Goal: Find specific page/section: Find specific page/section

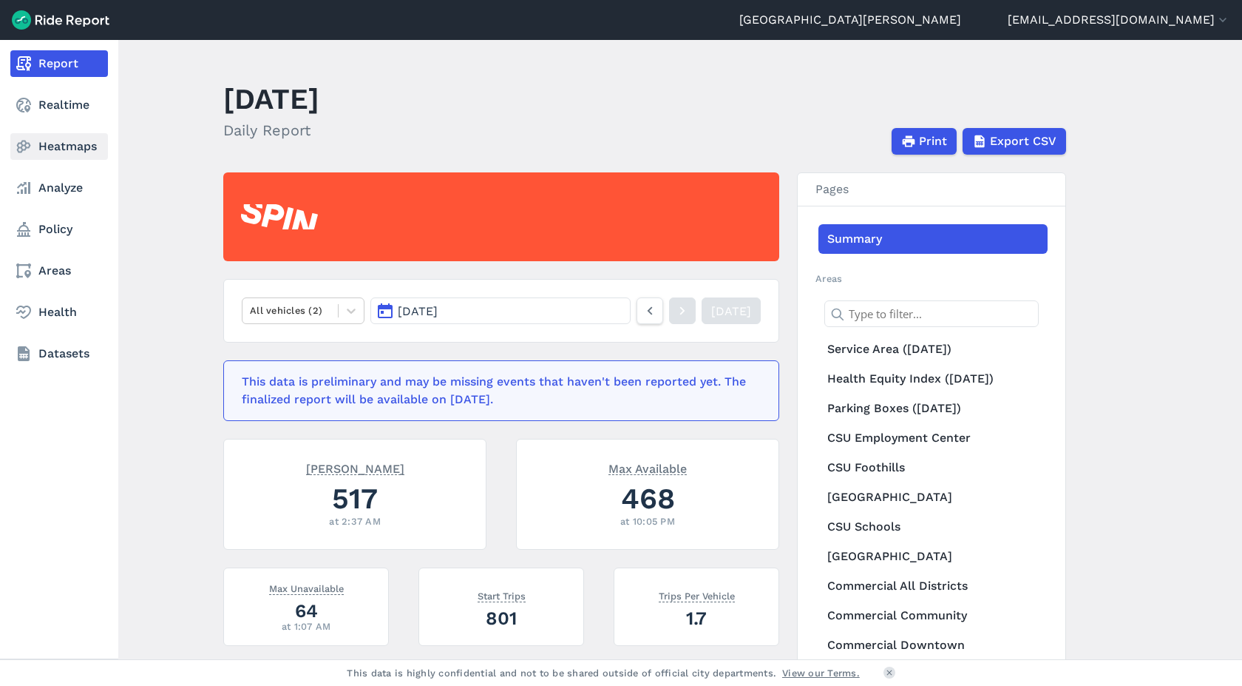
click at [54, 152] on link "Heatmaps" at bounding box center [59, 146] width 98 height 27
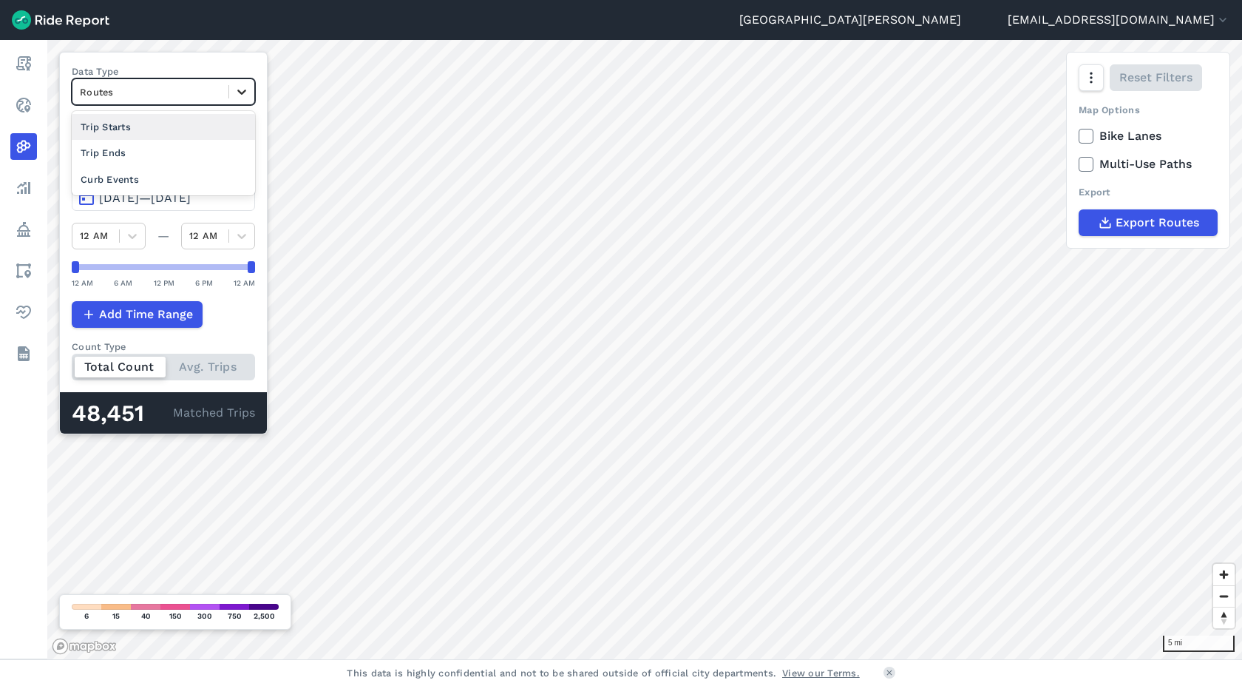
click at [243, 95] on icon at bounding box center [241, 91] width 15 height 15
click at [168, 182] on div "Curb Events" at bounding box center [163, 179] width 183 height 26
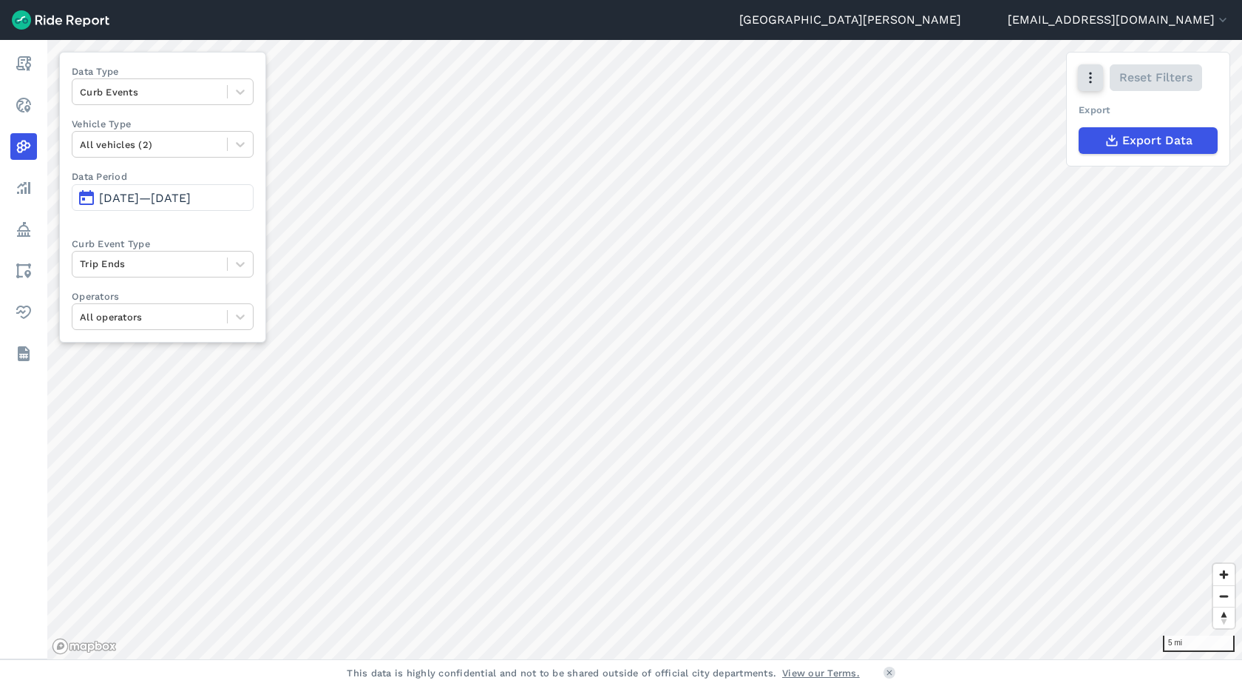
click at [1085, 87] on button "button" at bounding box center [1090, 77] width 25 height 27
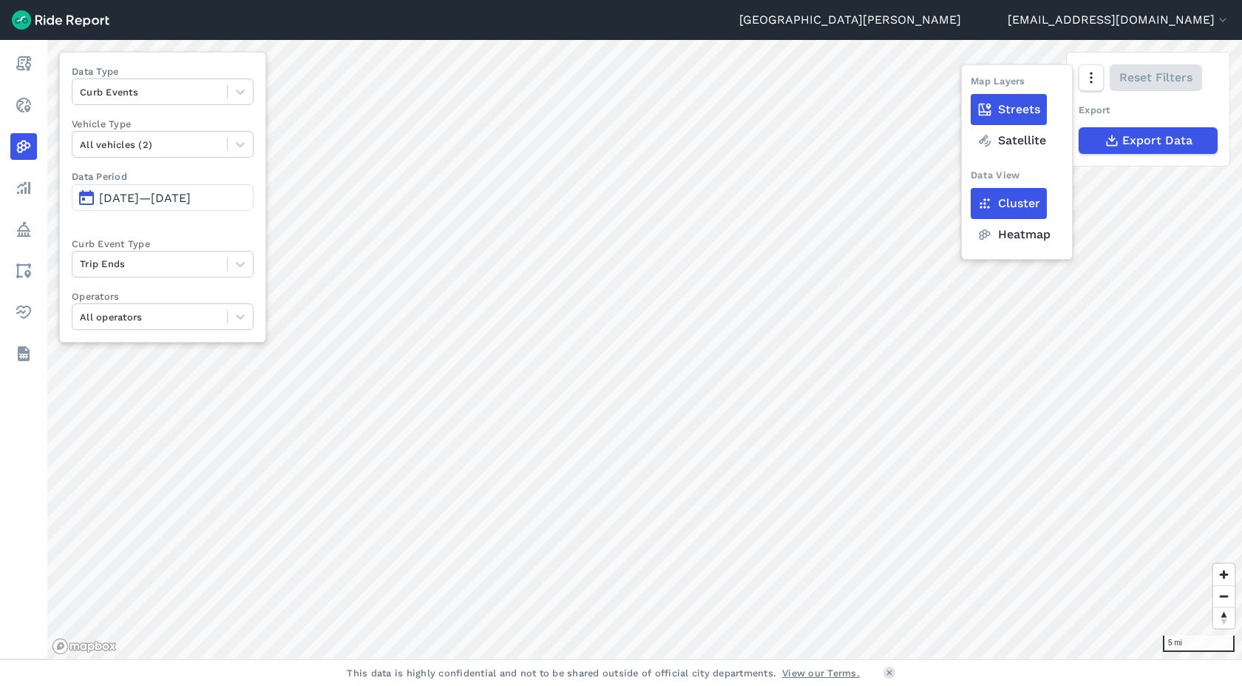
click at [1007, 231] on label "Heatmap" at bounding box center [1014, 234] width 87 height 31
click at [971, 84] on input "Heatmap" at bounding box center [971, 79] width 0 height 10
click at [170, 191] on span "[DATE]—[DATE]" at bounding box center [145, 198] width 92 height 14
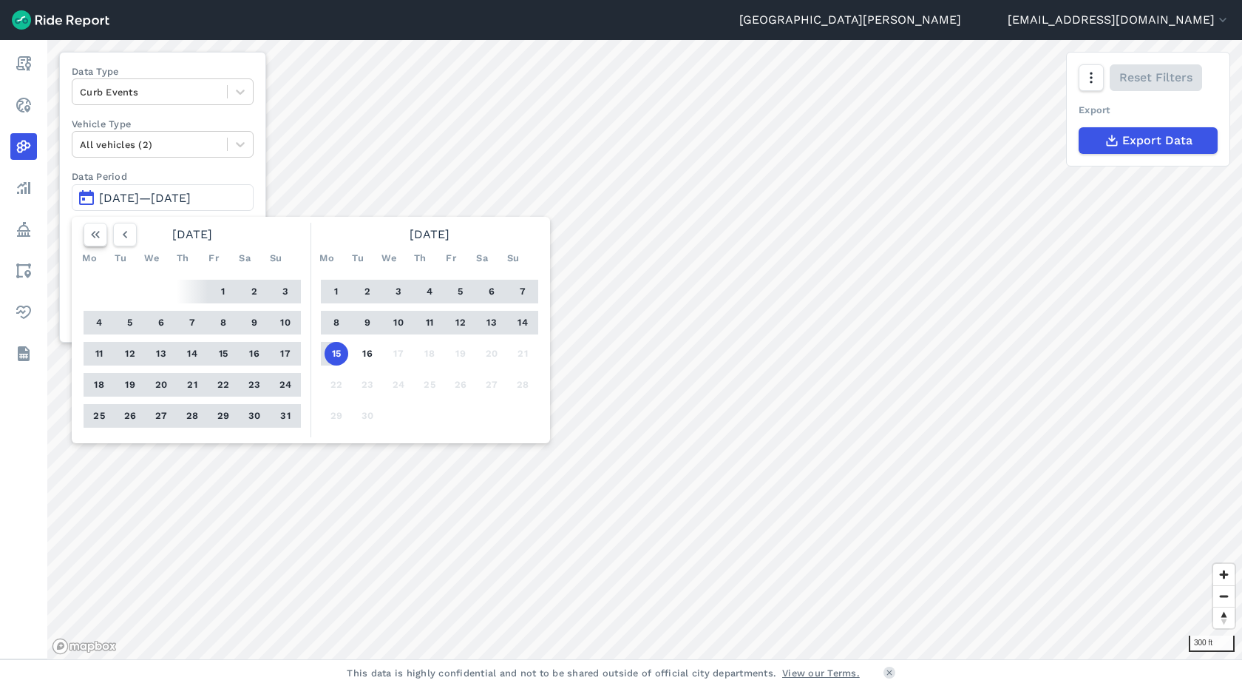
click at [96, 237] on icon "button" at bounding box center [95, 234] width 15 height 15
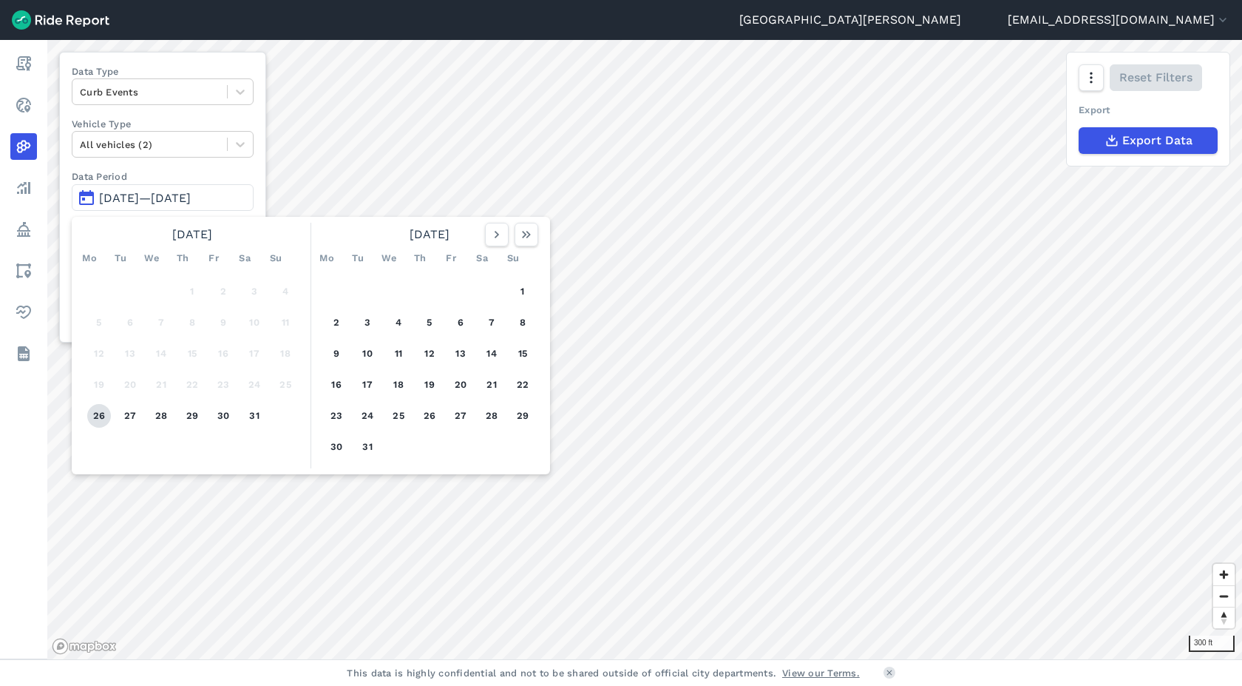
click at [97, 422] on button "26" at bounding box center [99, 416] width 24 height 24
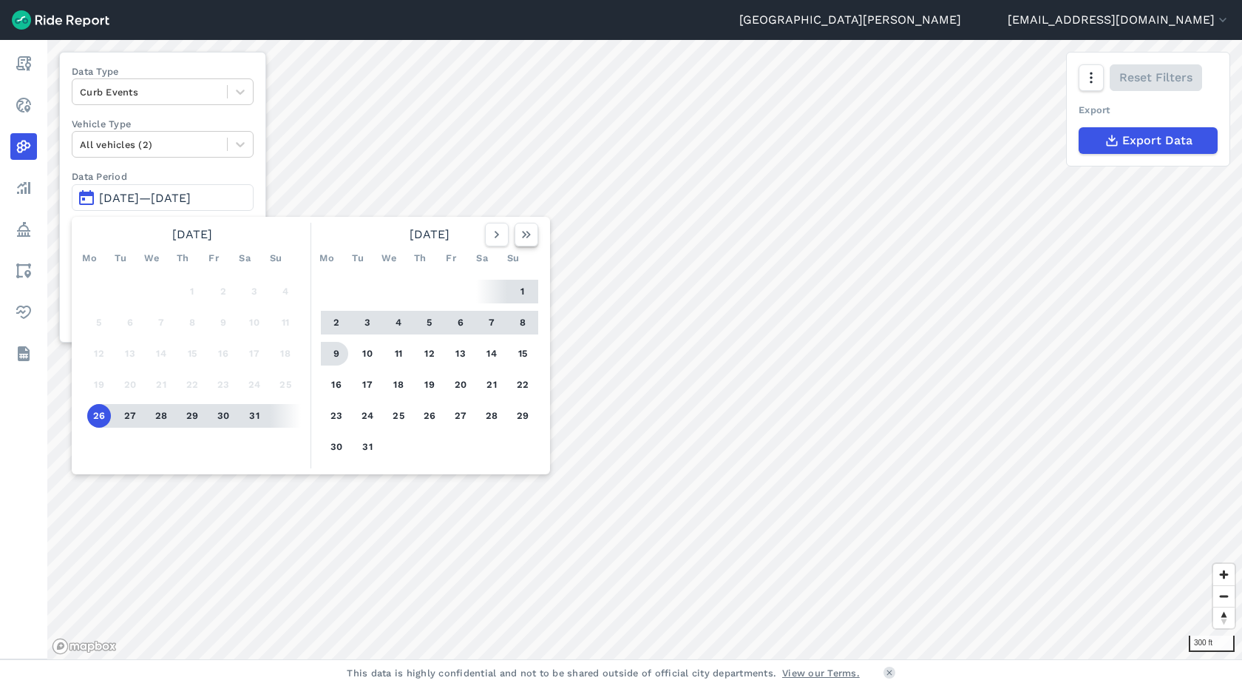
click at [530, 243] on button "button" at bounding box center [527, 235] width 24 height 24
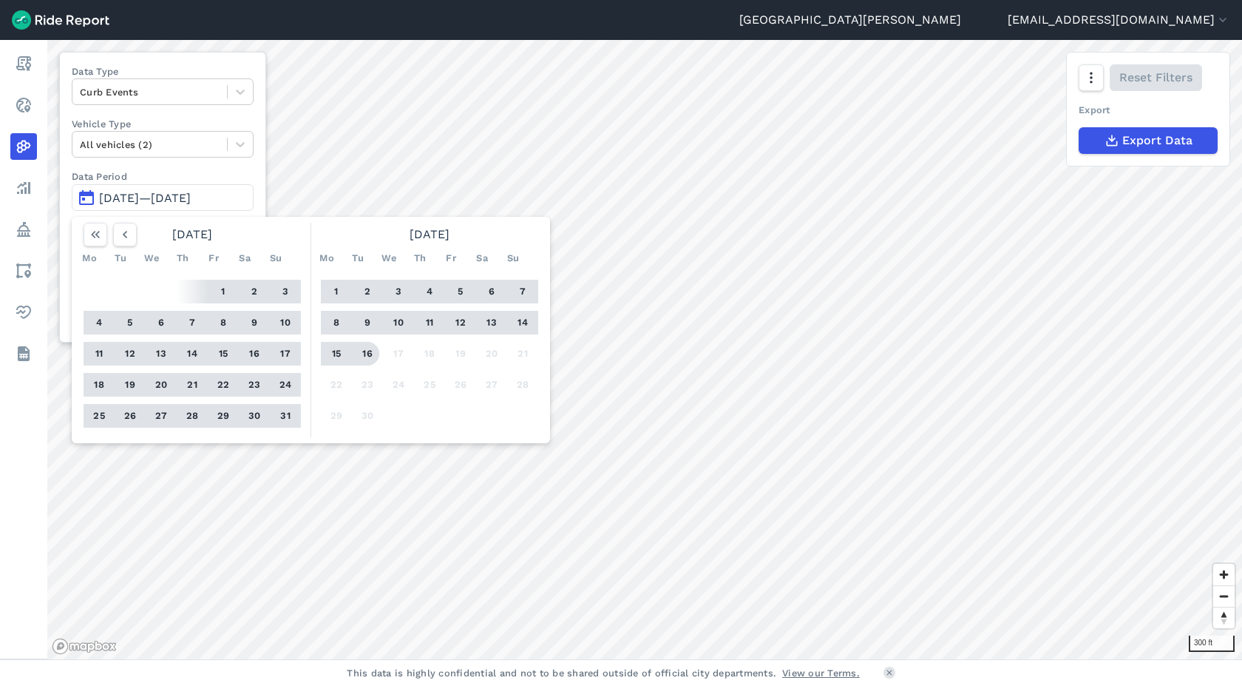
click at [368, 356] on button "16" at bounding box center [368, 354] width 24 height 24
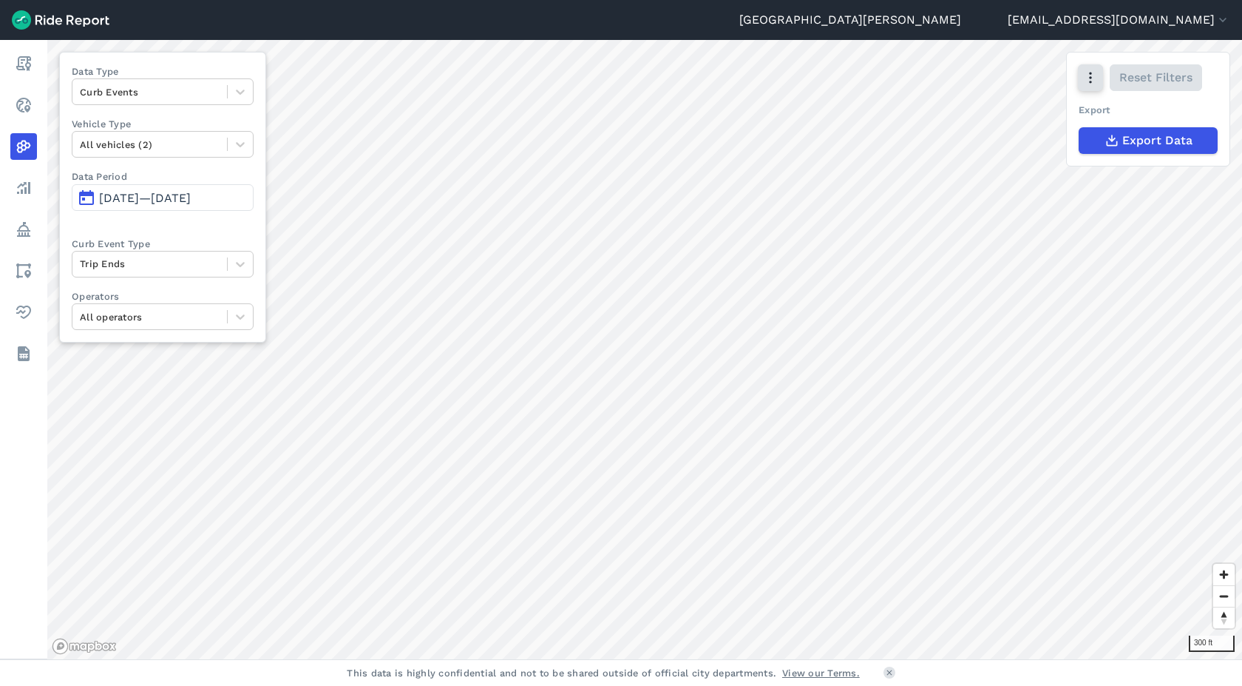
click at [1086, 84] on icon "button" at bounding box center [1090, 77] width 15 height 15
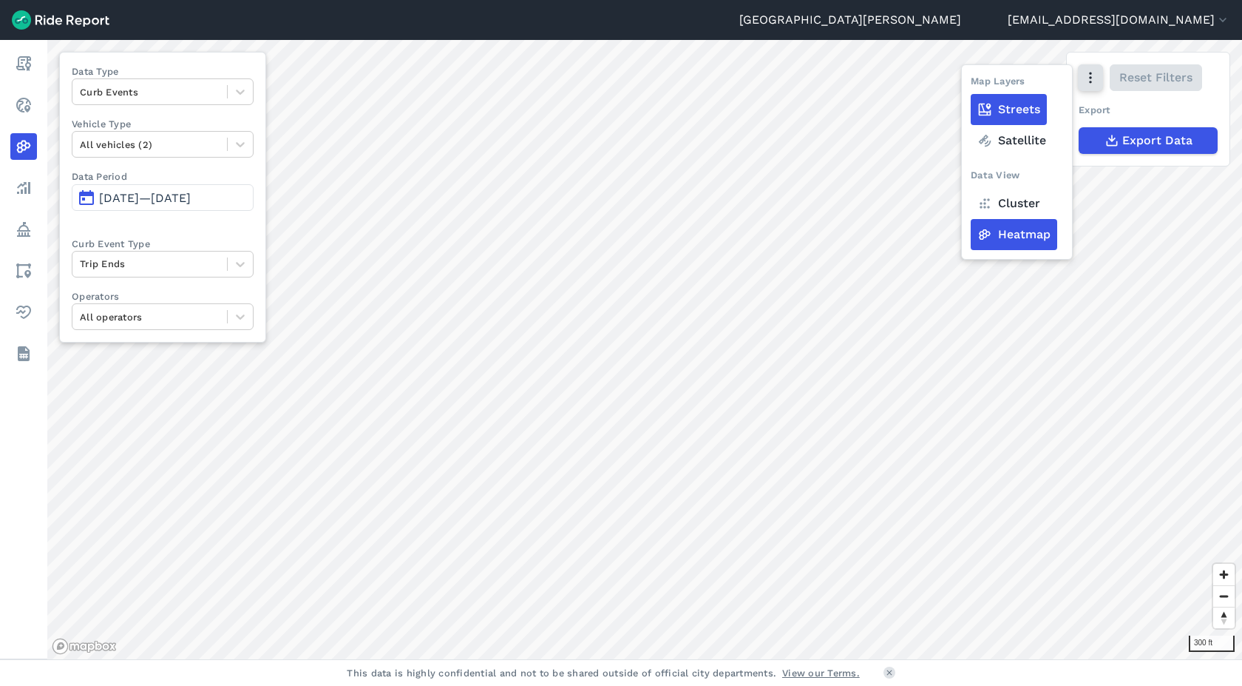
click at [1086, 83] on icon "button" at bounding box center [1090, 77] width 15 height 15
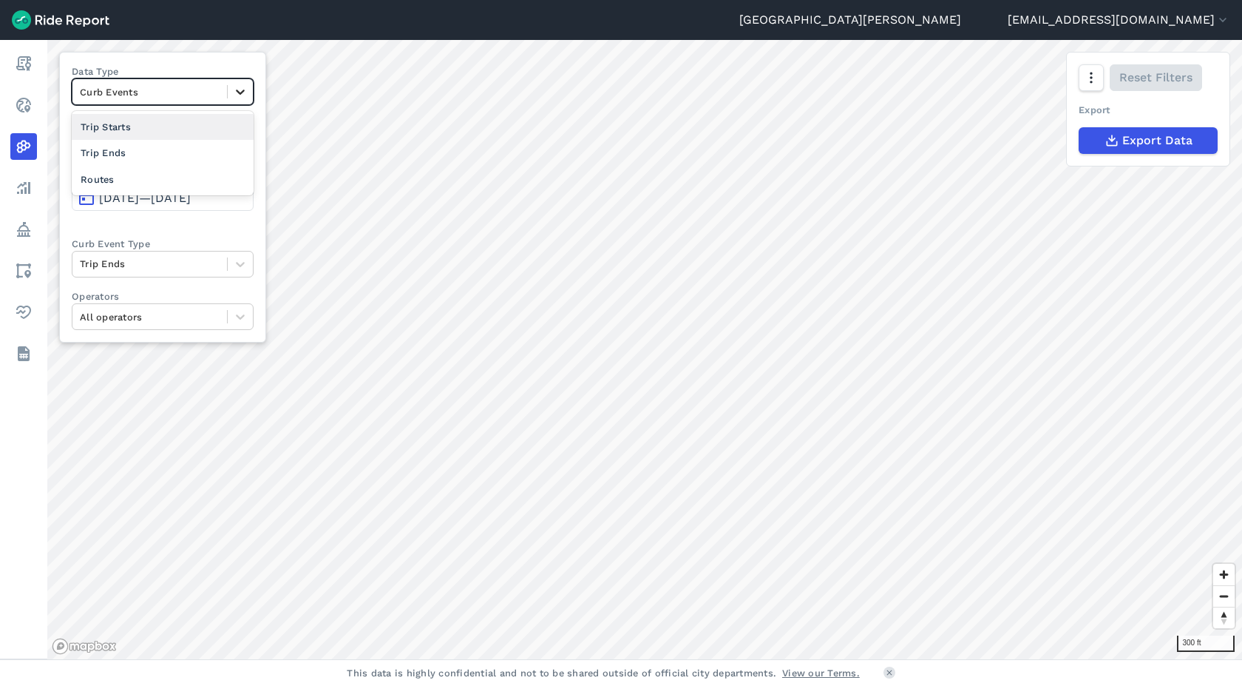
click at [245, 95] on icon at bounding box center [240, 91] width 15 height 15
click at [154, 177] on div "Routes" at bounding box center [163, 179] width 182 height 26
